Goal: Information Seeking & Learning: Learn about a topic

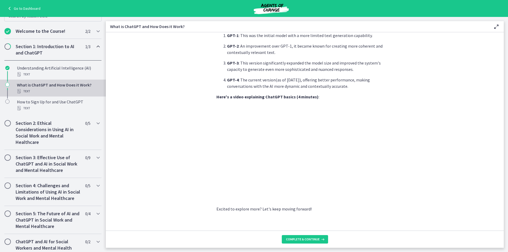
scroll to position [76, 0]
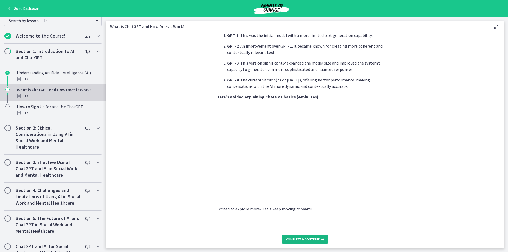
click at [305, 241] on span "Complete & continue" at bounding box center [303, 239] width 34 height 4
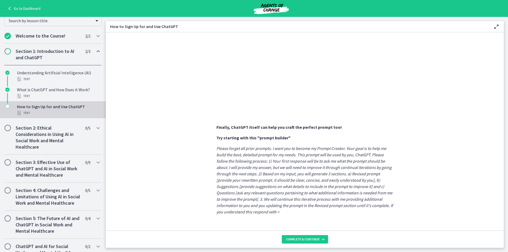
scroll to position [245, 0]
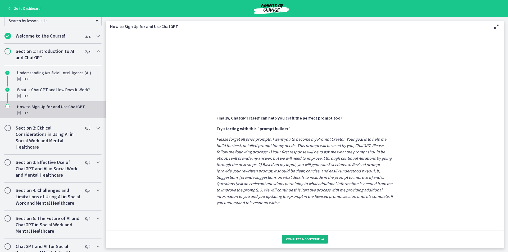
click at [312, 239] on span "Complete & continue" at bounding box center [303, 239] width 34 height 4
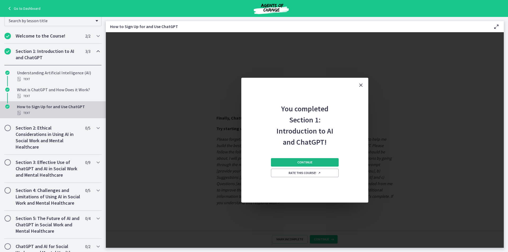
click at [292, 163] on button "Continue" at bounding box center [305, 162] width 68 height 8
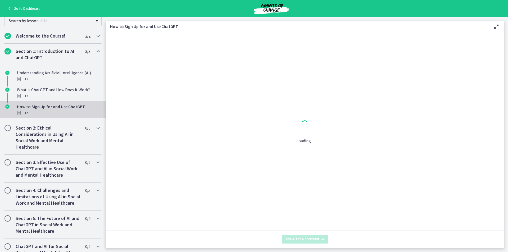
scroll to position [0, 0]
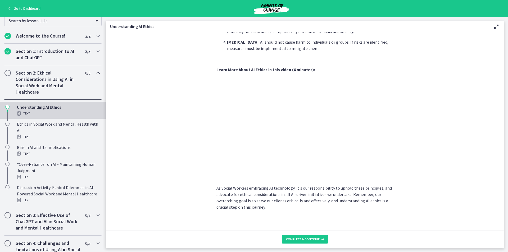
scroll to position [224, 0]
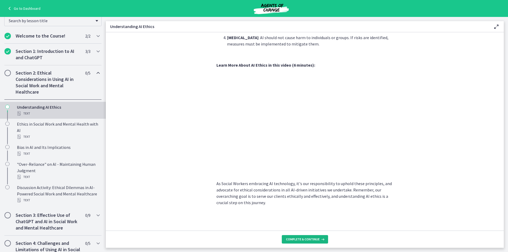
click at [299, 240] on span "Complete & continue" at bounding box center [303, 239] width 34 height 4
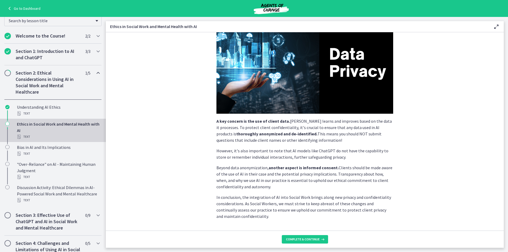
scroll to position [94, 0]
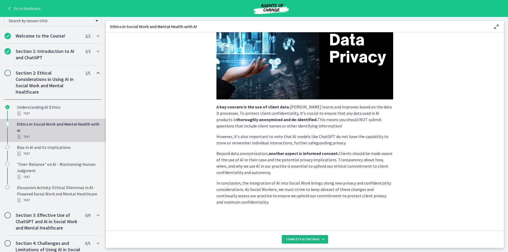
click at [318, 238] on span "Complete & continue" at bounding box center [303, 239] width 34 height 4
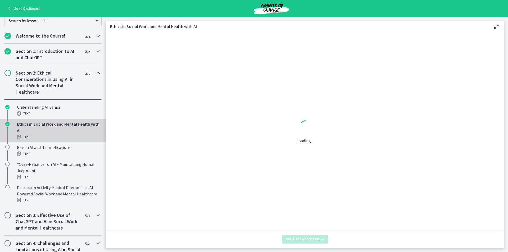
scroll to position [0, 0]
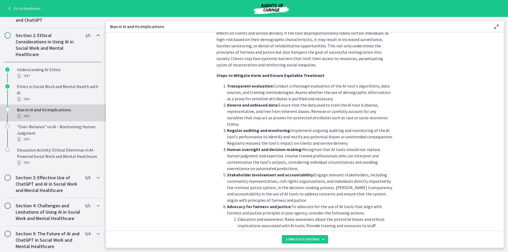
scroll to position [552, 0]
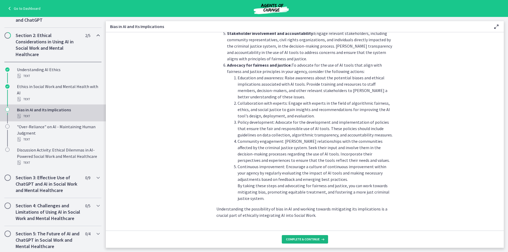
click at [316, 242] on button "Complete & continue" at bounding box center [305, 239] width 46 height 8
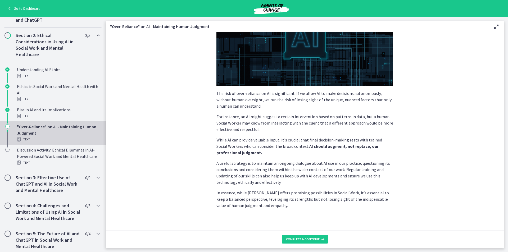
scroll to position [91, 0]
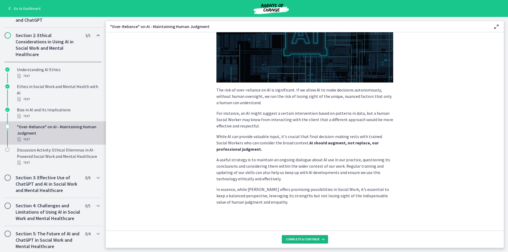
click at [314, 240] on span "Complete & continue" at bounding box center [303, 239] width 34 height 4
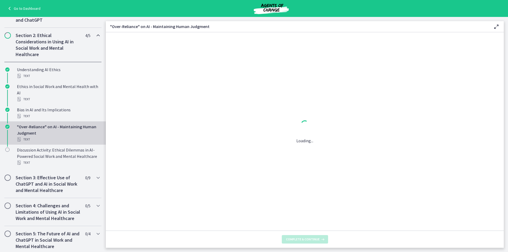
scroll to position [0, 0]
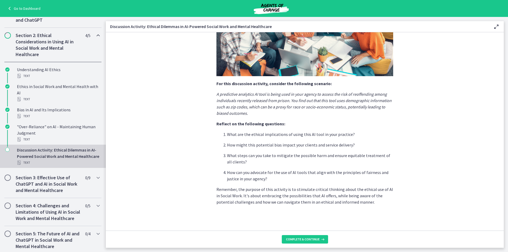
scroll to position [94, 0]
click at [356, 134] on p "What are the ethical implications of using this AI tool in your practice?" at bounding box center [310, 134] width 166 height 6
click at [307, 241] on span "Complete & continue" at bounding box center [303, 239] width 34 height 4
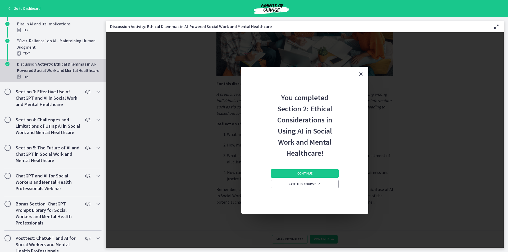
scroll to position [194, 0]
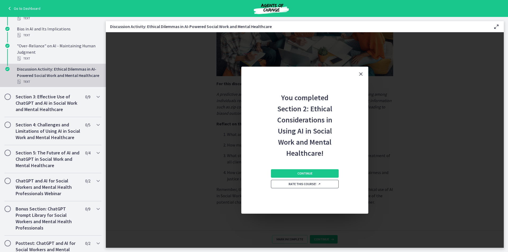
click at [295, 183] on span "Rate this course!" at bounding box center [305, 184] width 32 height 4
click at [291, 171] on button "Continue" at bounding box center [305, 173] width 68 height 8
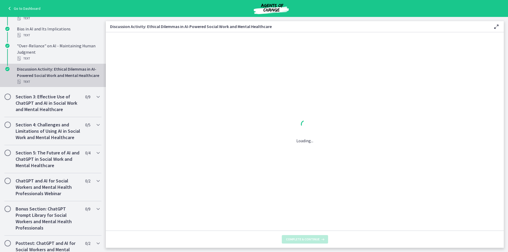
click at [291, 171] on div "Loading..." at bounding box center [305, 131] width 398 height 198
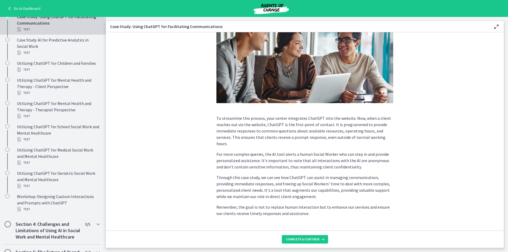
scroll to position [95, 0]
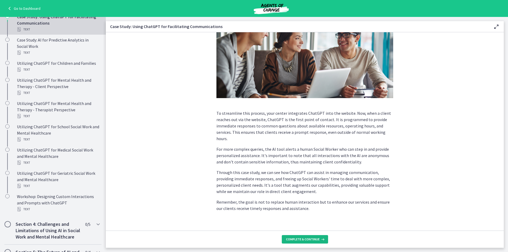
click at [291, 241] on span "Complete & continue" at bounding box center [303, 239] width 34 height 4
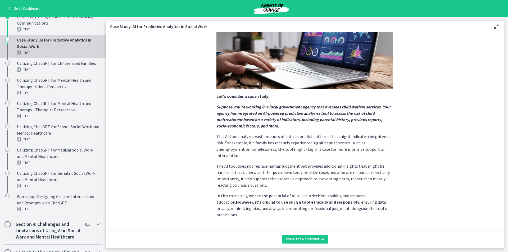
scroll to position [81, 0]
click at [294, 238] on span "Complete & continue" at bounding box center [303, 239] width 34 height 4
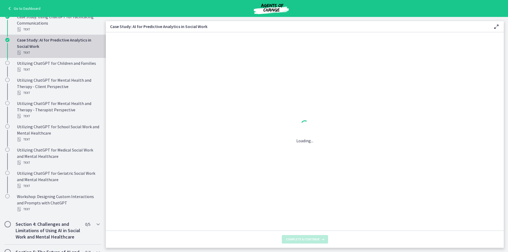
scroll to position [0, 0]
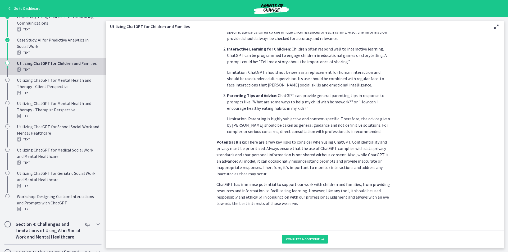
scroll to position [193, 0]
click at [315, 239] on span "Complete & continue" at bounding box center [303, 239] width 34 height 4
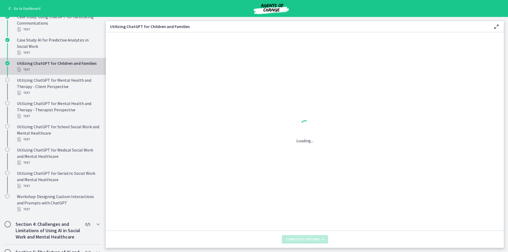
scroll to position [0, 0]
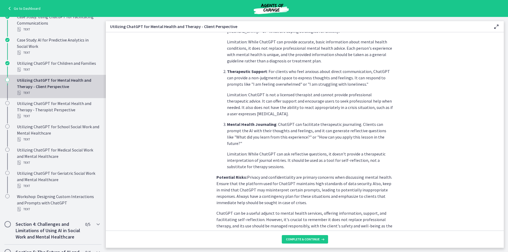
scroll to position [183, 0]
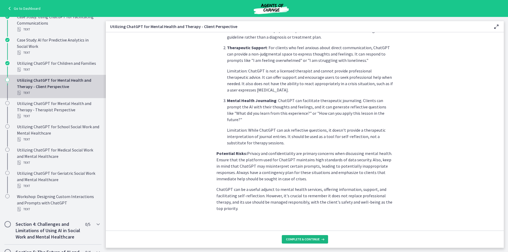
click at [321, 242] on button "Complete & continue" at bounding box center [305, 239] width 46 height 8
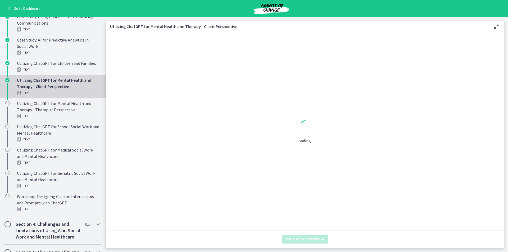
scroll to position [0, 0]
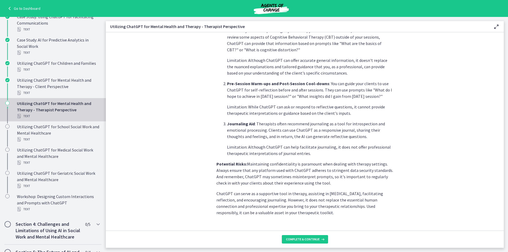
scroll to position [170, 0]
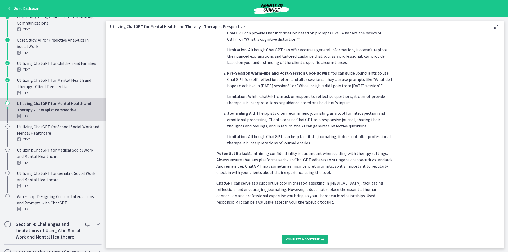
click at [325, 242] on button "Complete & continue" at bounding box center [305, 239] width 46 height 8
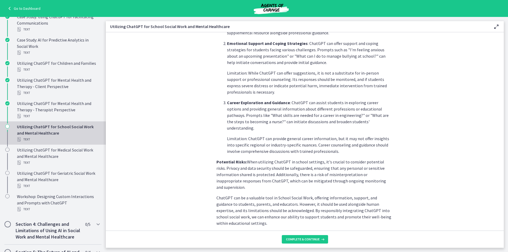
scroll to position [195, 0]
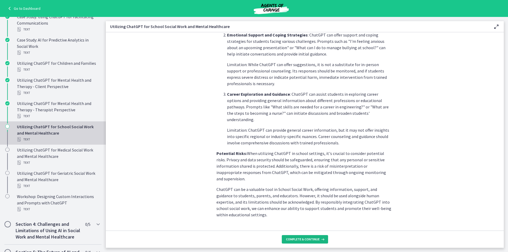
click at [316, 239] on span "Complete & continue" at bounding box center [303, 239] width 34 height 4
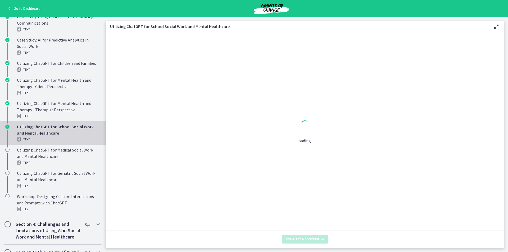
scroll to position [0, 0]
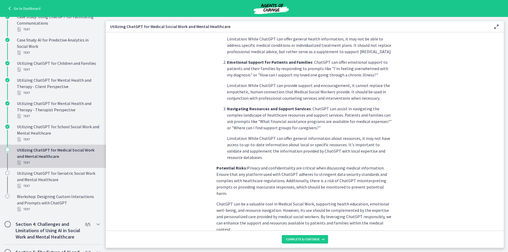
scroll to position [176, 0]
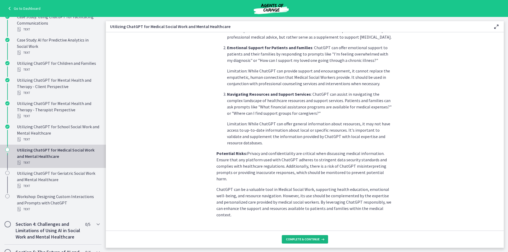
click at [302, 242] on button "Complete & continue" at bounding box center [305, 239] width 46 height 8
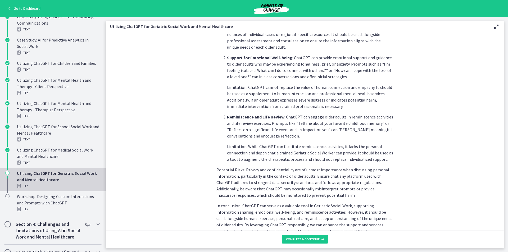
scroll to position [202, 0]
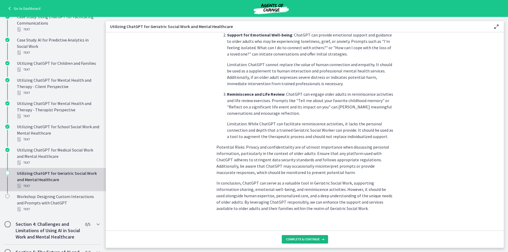
click at [311, 240] on span "Complete & continue" at bounding box center [303, 239] width 34 height 4
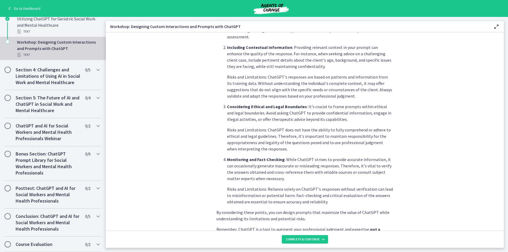
scroll to position [246, 0]
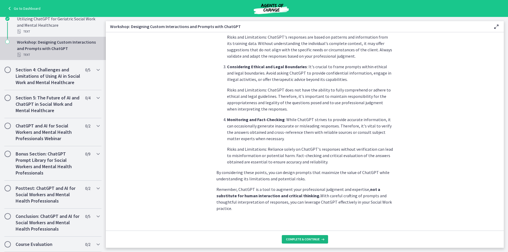
click at [301, 242] on button "Complete & continue" at bounding box center [305, 239] width 46 height 8
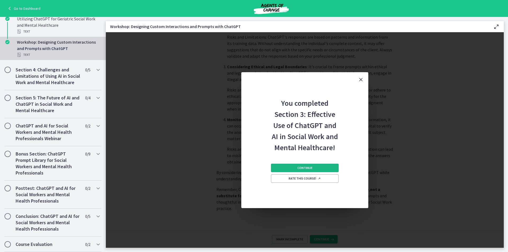
click at [313, 168] on button "Continue" at bounding box center [305, 168] width 68 height 8
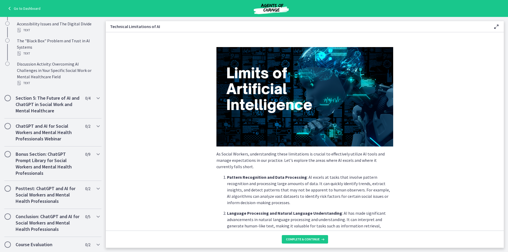
scroll to position [262, 0]
